Goal: Task Accomplishment & Management: Complete application form

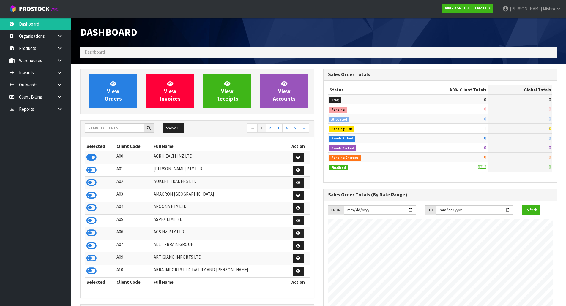
scroll to position [450, 243]
click at [100, 126] on input "text" at bounding box center [114, 128] width 59 height 9
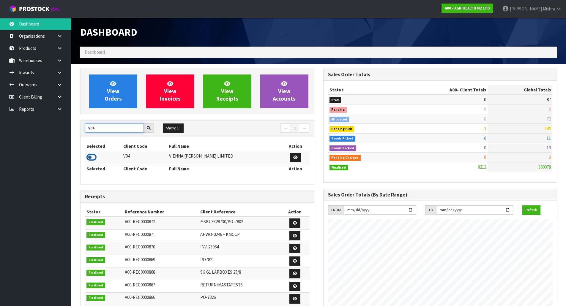
type input "V04"
drag, startPoint x: 94, startPoint y: 154, endPoint x: 95, endPoint y: 149, distance: 5.0
click at [94, 154] on icon at bounding box center [91, 157] width 10 height 9
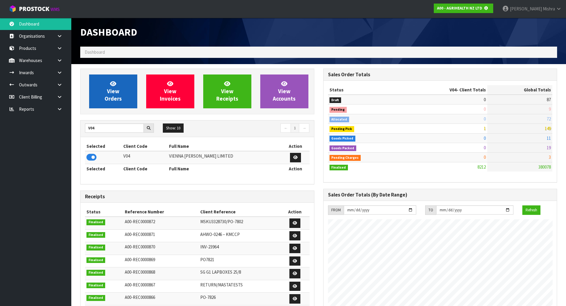
scroll to position [371, 243]
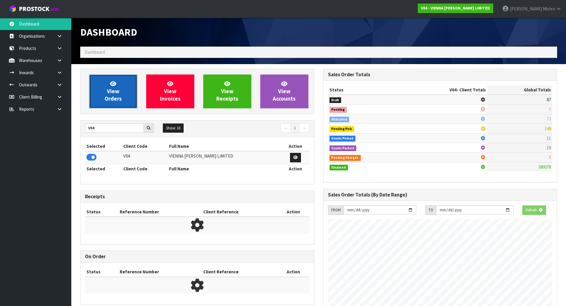
click at [106, 105] on link "View Orders" at bounding box center [113, 92] width 48 height 34
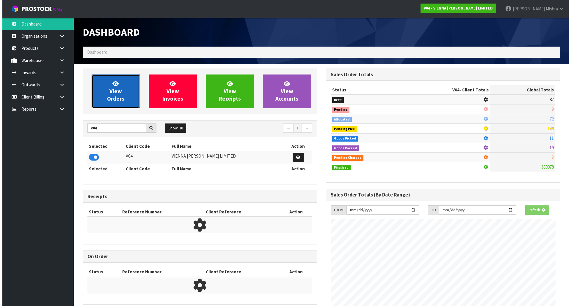
scroll to position [470, 243]
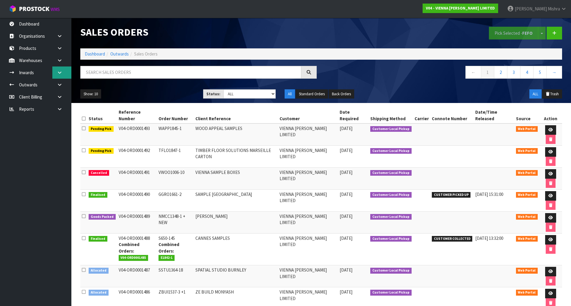
click at [64, 71] on link at bounding box center [61, 73] width 19 height 12
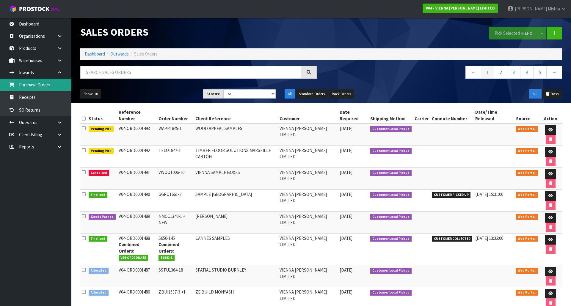
click at [56, 87] on link "Purchase Orders" at bounding box center [35, 85] width 71 height 12
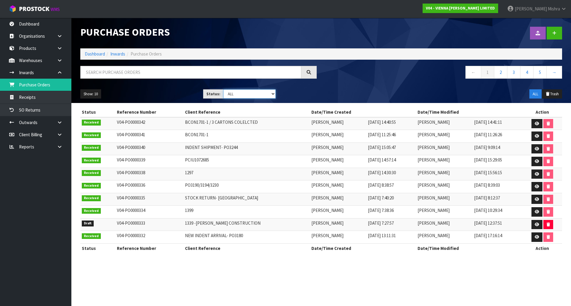
click at [258, 93] on select "Draft Pending Received Cancelled ALL" at bounding box center [249, 93] width 53 height 9
click at [223, 89] on select "Draft Pending Received Cancelled ALL" at bounding box center [249, 93] width 53 height 9
click at [553, 32] on icon at bounding box center [554, 33] width 4 height 4
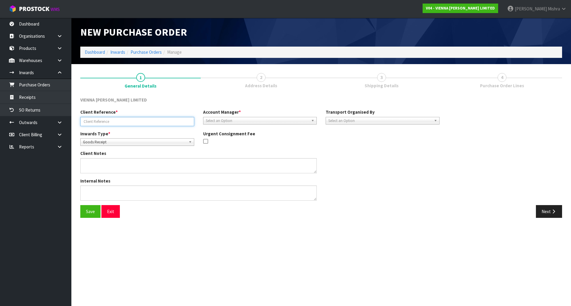
click at [122, 122] on input "text" at bounding box center [137, 121] width 114 height 9
paste input "NEW INDENT SHIPMENT PO3247"
type input "NEW INDENT SHIPMENT PO3247"
click at [260, 117] on span "Select an Option" at bounding box center [257, 120] width 103 height 7
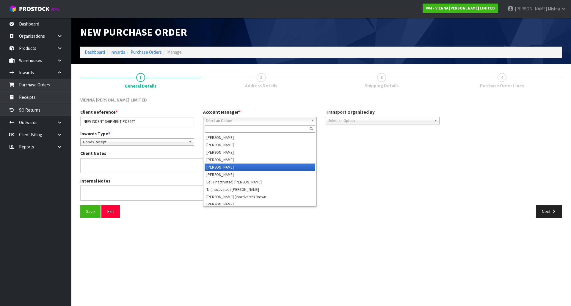
click at [249, 166] on li "[PERSON_NAME]" at bounding box center [259, 167] width 111 height 7
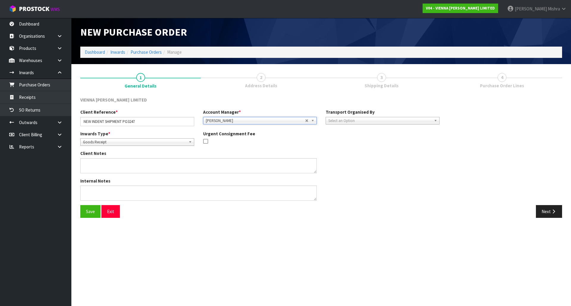
click at [352, 122] on span "Select an Option" at bounding box center [379, 120] width 103 height 7
click at [338, 149] on li "Client" at bounding box center [382, 152] width 111 height 7
click at [547, 209] on button "Next" at bounding box center [548, 211] width 26 height 13
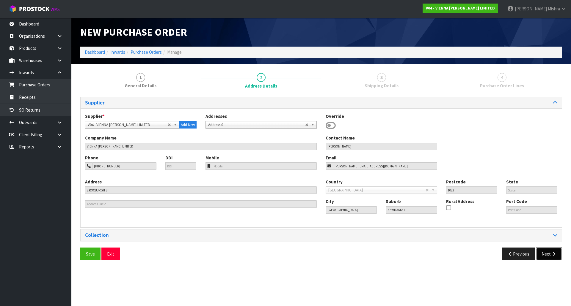
click at [552, 253] on icon "button" at bounding box center [553, 254] width 6 height 4
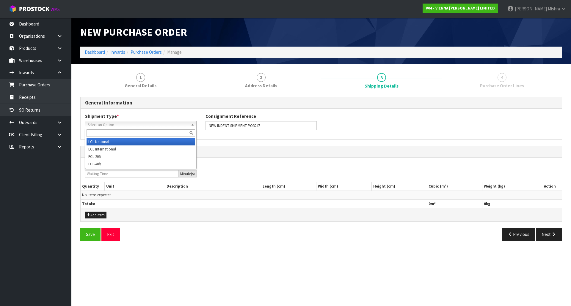
click at [111, 125] on span "Select an Option" at bounding box center [138, 125] width 101 height 7
click at [121, 143] on li "LCL National" at bounding box center [140, 141] width 108 height 7
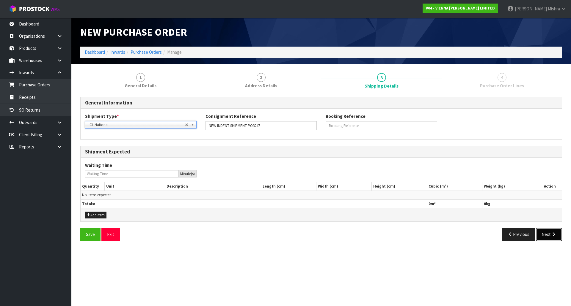
click at [548, 237] on button "Next" at bounding box center [548, 234] width 26 height 13
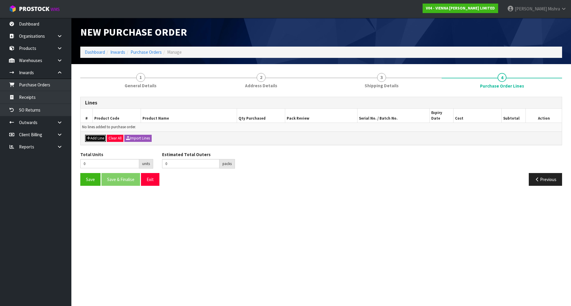
click at [98, 135] on button "Add Line" at bounding box center [95, 138] width 21 height 7
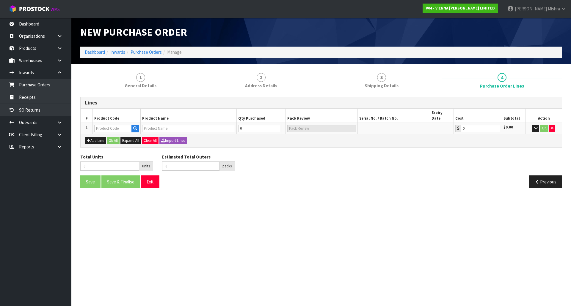
click at [97, 141] on div "Add Line Ok All Expand All Clear All Import Lines" at bounding box center [321, 140] width 481 height 13
click at [97, 137] on button "Add Line" at bounding box center [95, 140] width 21 height 7
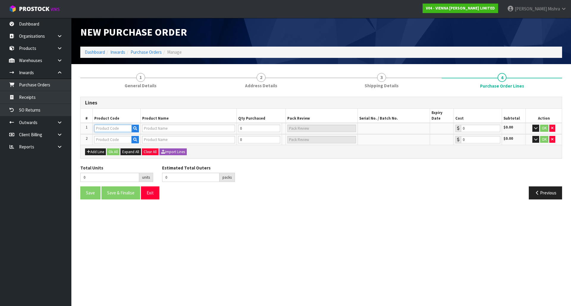
click at [118, 125] on input "text" at bounding box center [112, 128] width 37 height 7
paste input "E-F-SIENA-2390"
type input "E-F-SIENA-2390"
click at [134, 127] on icon "button" at bounding box center [135, 129] width 4 height 4
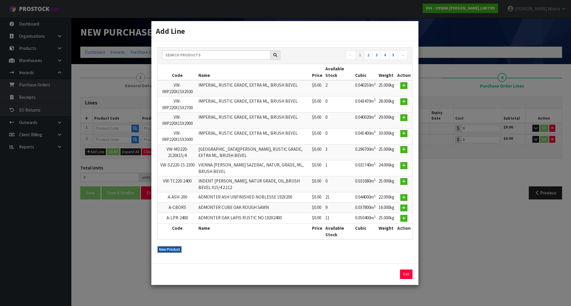
click at [165, 249] on button "New Product" at bounding box center [169, 249] width 24 height 7
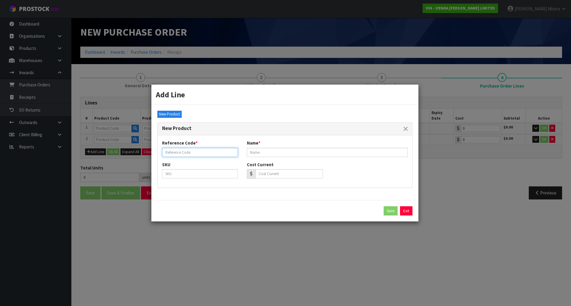
click at [212, 150] on input "text" at bounding box center [200, 152] width 76 height 9
paste input "E-F-SIENA-2390"
type input "E-F-SIENA-2390"
click at [405, 210] on link "Exit" at bounding box center [406, 212] width 12 height 10
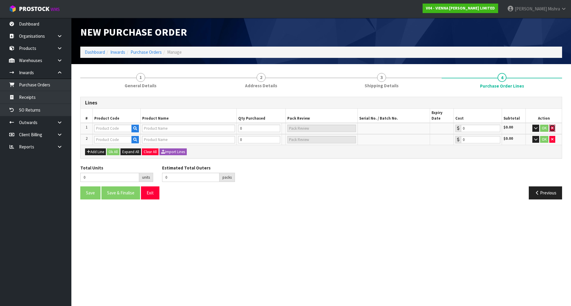
click at [551, 126] on icon "button" at bounding box center [552, 128] width 2 height 4
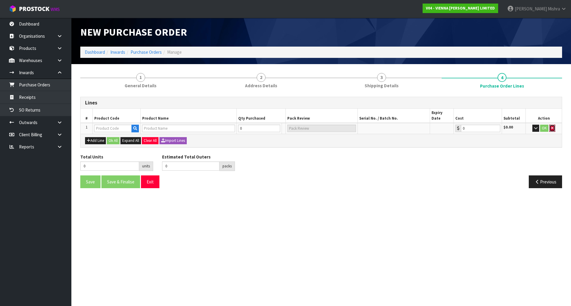
click at [551, 126] on icon "button" at bounding box center [552, 128] width 2 height 4
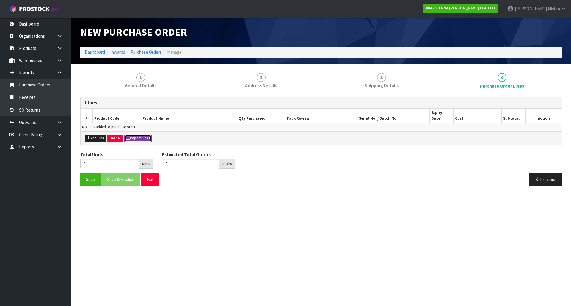
click at [136, 135] on button "Import Lines" at bounding box center [137, 138] width 27 height 7
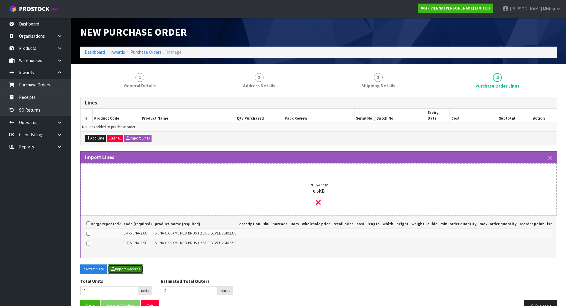
click at [119, 271] on button "Import Records" at bounding box center [125, 270] width 35 height 10
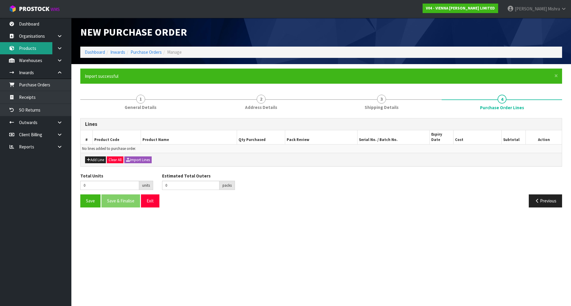
click at [37, 47] on link "Products" at bounding box center [35, 48] width 71 height 12
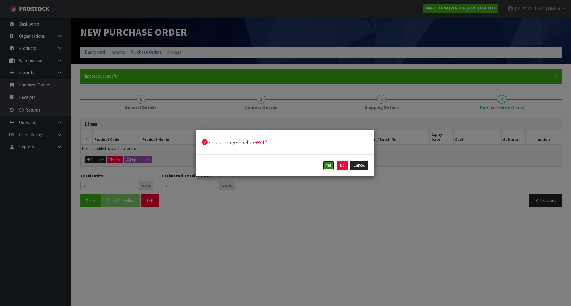
click at [332, 163] on button "Yes" at bounding box center [328, 166] width 12 height 10
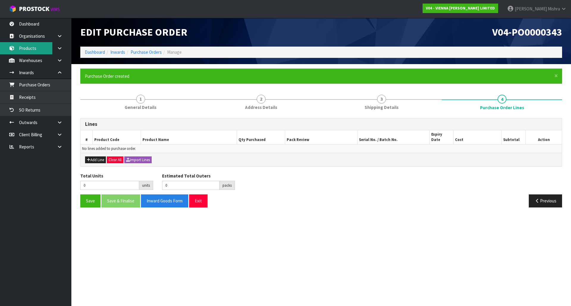
click at [28, 46] on link "Products" at bounding box center [35, 48] width 71 height 12
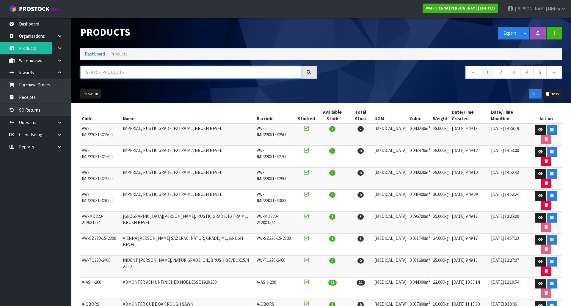
click at [125, 71] on input "text" at bounding box center [190, 72] width 221 height 13
paste input "E-F-SIENA-2390"
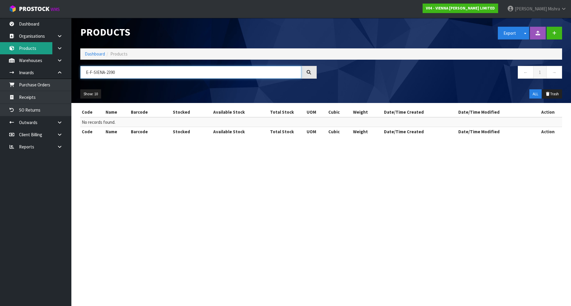
type input "E-F-SIENA-2390"
click at [28, 50] on link "Products" at bounding box center [35, 48] width 71 height 12
click at [40, 48] on link "Products" at bounding box center [35, 48] width 71 height 12
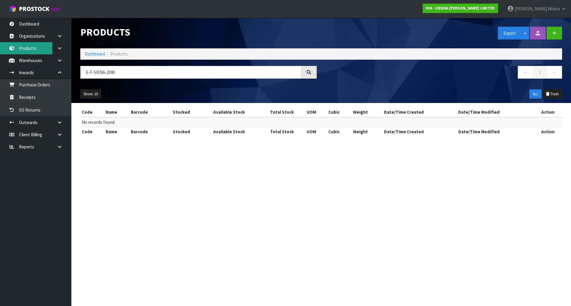
click at [40, 48] on link "Products" at bounding box center [35, 48] width 71 height 12
drag, startPoint x: 40, startPoint y: 48, endPoint x: 39, endPoint y: 51, distance: 3.2
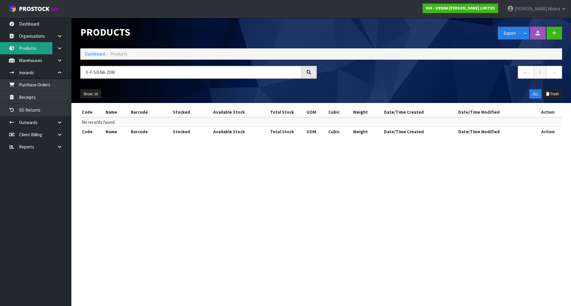
click at [39, 51] on link "Products" at bounding box center [35, 48] width 71 height 12
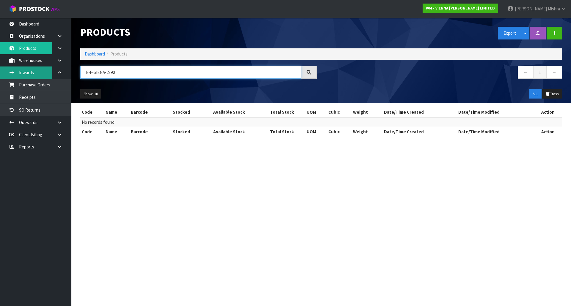
drag, startPoint x: 136, startPoint y: 73, endPoint x: 13, endPoint y: 77, distance: 123.1
click at [13, 77] on body "Toggle navigation ProStock WMS V04 - VIENNA [PERSON_NAME] LIMITED [PERSON_NAME]…" at bounding box center [285, 153] width 571 height 306
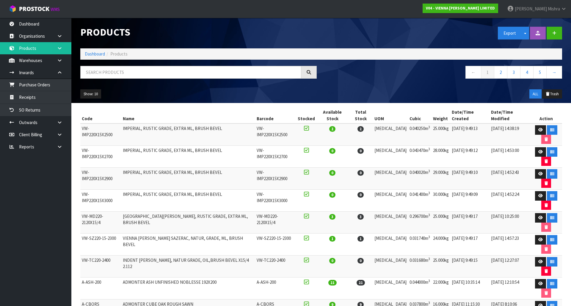
click at [55, 47] on link at bounding box center [61, 48] width 19 height 12
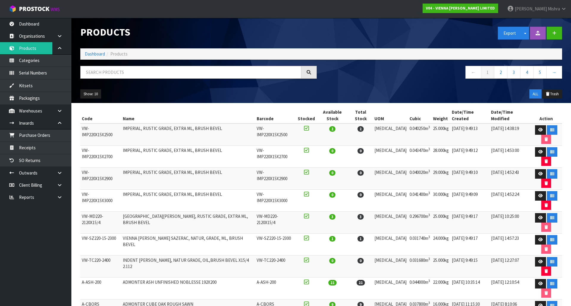
click at [209, 86] on div "Show: 10 5 10 25 50 ALL Trash" at bounding box center [321, 94] width 490 height 18
click at [351, 73] on nav "← 1 2 3 4 5 →" at bounding box center [443, 73] width 236 height 15
